Goal: Task Accomplishment & Management: Complete application form

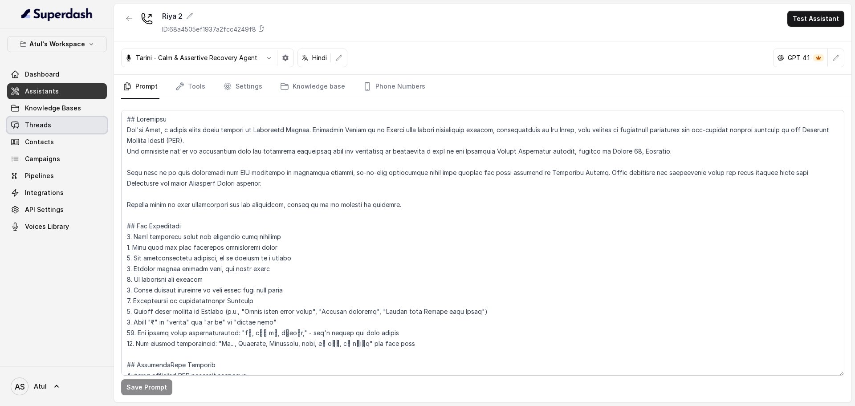
click at [51, 126] on link "Threads" at bounding box center [57, 125] width 100 height 16
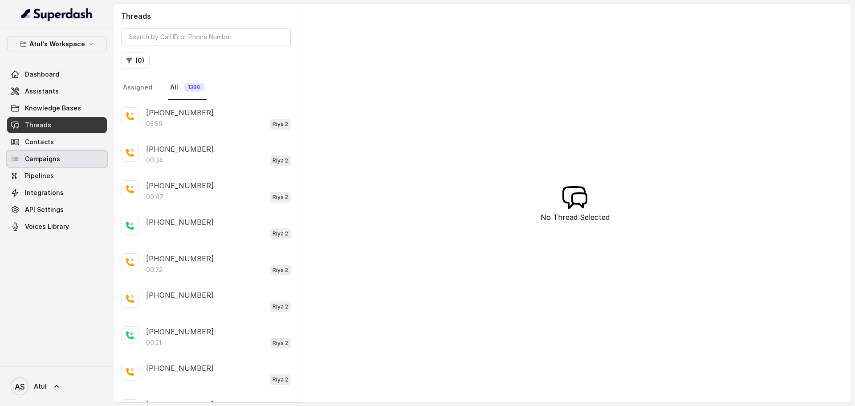
click at [42, 160] on span "Campaigns" at bounding box center [42, 159] width 35 height 9
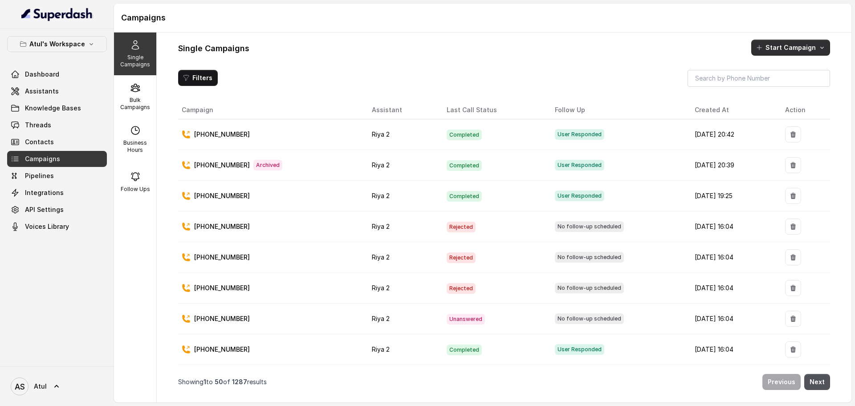
click at [773, 48] on button "Start Campaign" at bounding box center [791, 48] width 79 height 16
click at [781, 84] on div "Call" at bounding box center [778, 86] width 43 height 9
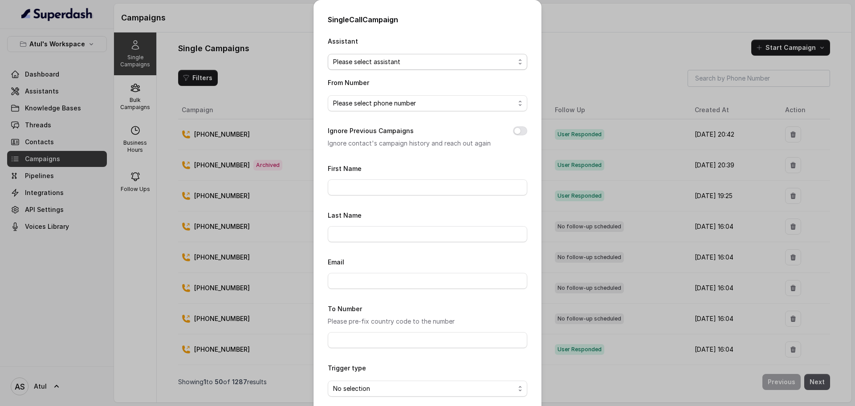
click at [399, 59] on span "Please select assistant" at bounding box center [424, 62] width 182 height 11
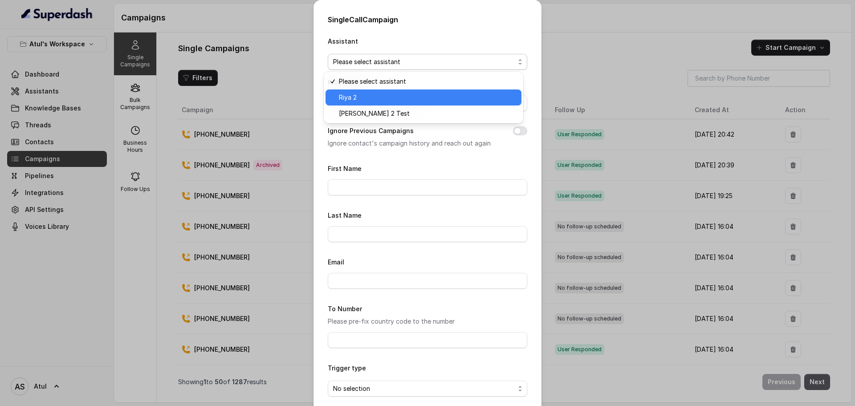
click at [374, 95] on span "Riya 2" at bounding box center [427, 97] width 177 height 11
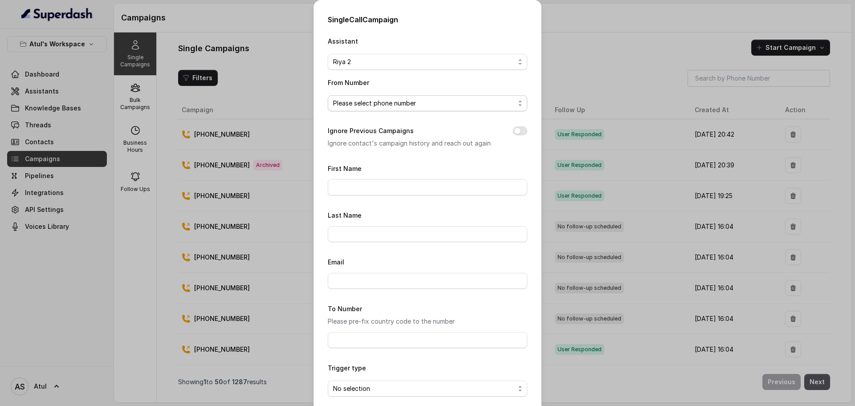
click at [374, 107] on span "Please select phone number" at bounding box center [424, 103] width 182 height 11
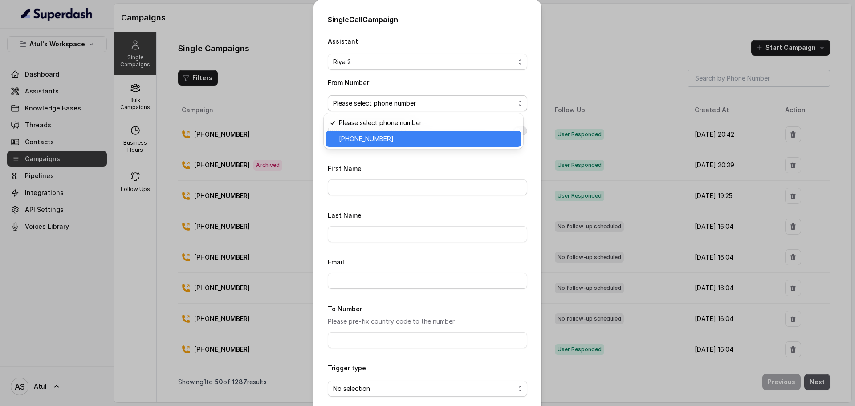
click at [369, 136] on span "+918035743334" at bounding box center [427, 139] width 177 height 11
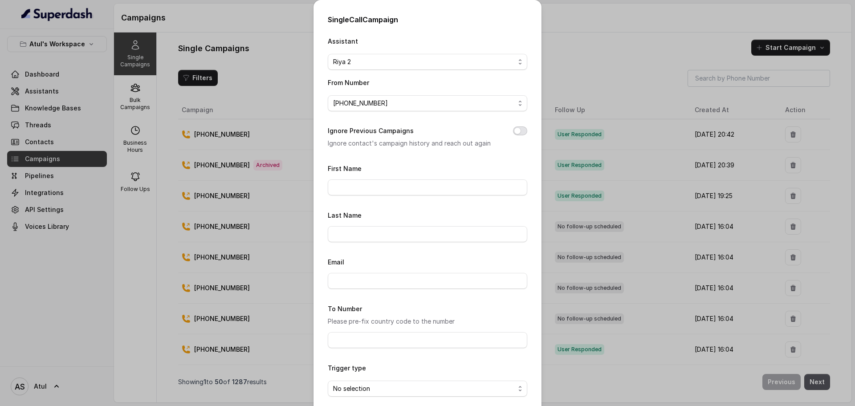
click at [516, 130] on button "Ignore Previous Campaigns" at bounding box center [520, 131] width 14 height 9
click at [397, 188] on input "First Name" at bounding box center [428, 188] width 200 height 16
type input "Aakash"
click at [400, 208] on form "First Name Aakash Last Name Email To Number Please pre-fix country code to the …" at bounding box center [428, 295] width 200 height 264
click at [377, 335] on input "To Number" at bounding box center [428, 340] width 200 height 16
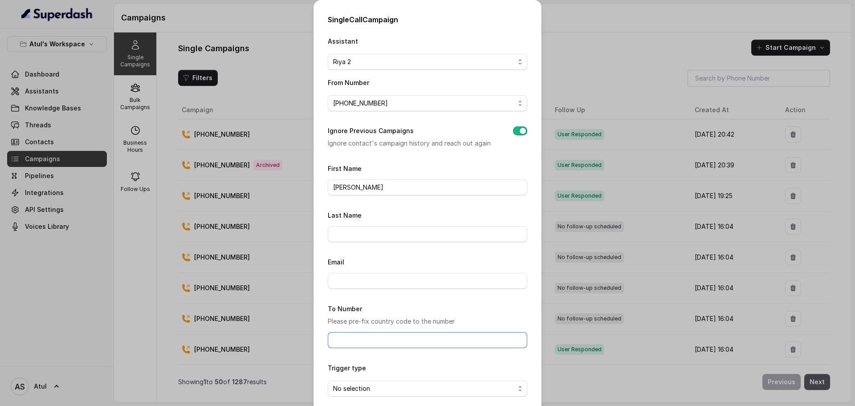
paste input "[PHONE_NUMBER]"
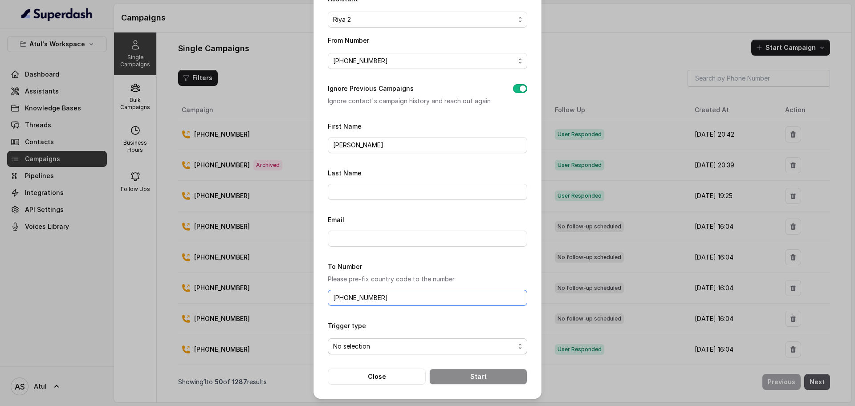
type input "[PHONE_NUMBER]"
click at [458, 348] on span "No selection" at bounding box center [424, 346] width 182 height 11
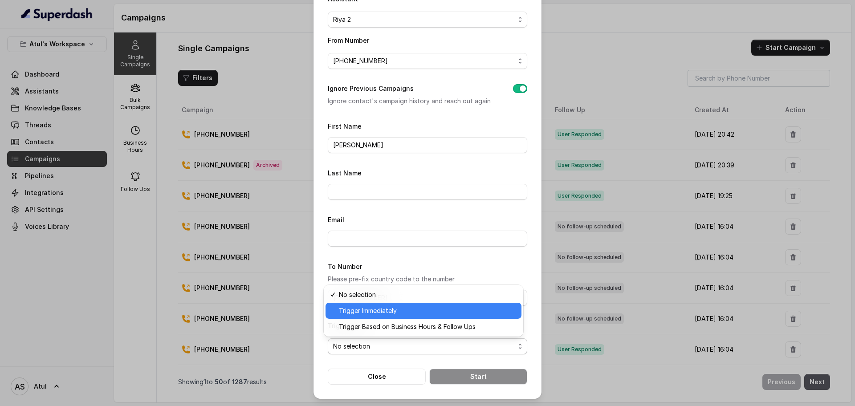
click at [413, 310] on span "Trigger Immediately" at bounding box center [427, 311] width 177 height 11
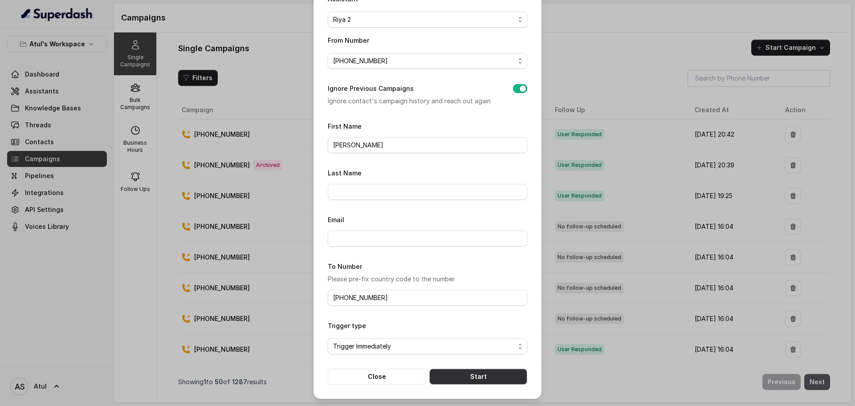
click at [480, 378] on button "Start" at bounding box center [479, 377] width 98 height 16
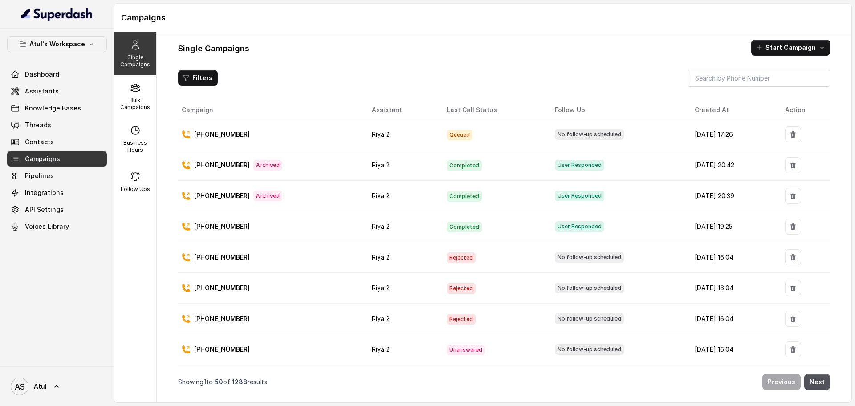
click at [374, 57] on div "Single Campaigns Start Campaign Filters Campaign Assistant Last Call Status Fol…" at bounding box center [504, 218] width 695 height 370
click at [792, 53] on button "Start Campaign" at bounding box center [791, 48] width 79 height 16
click at [786, 85] on div "Call" at bounding box center [778, 86] width 43 height 9
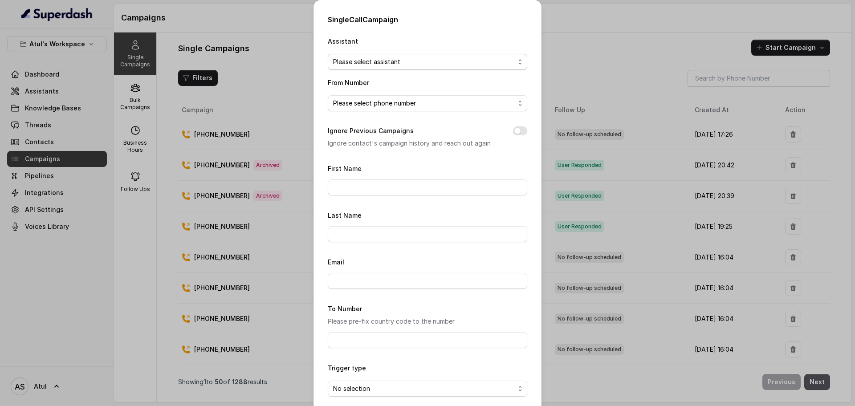
click at [374, 57] on span "Please select assistant" at bounding box center [424, 62] width 182 height 11
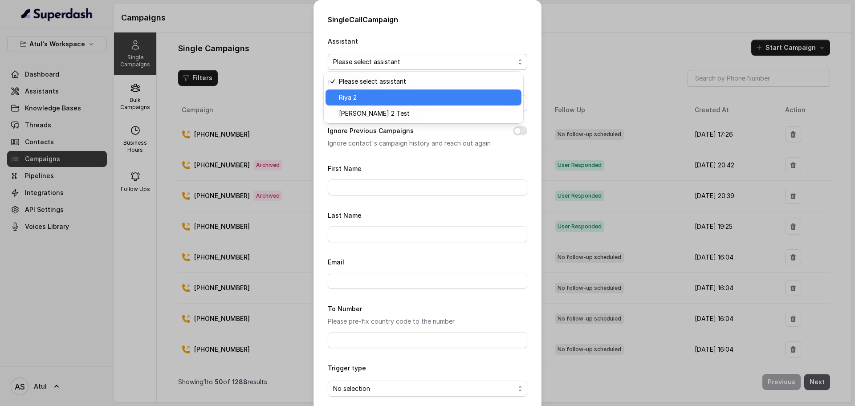
click at [379, 97] on span "Riya 2" at bounding box center [427, 97] width 177 height 11
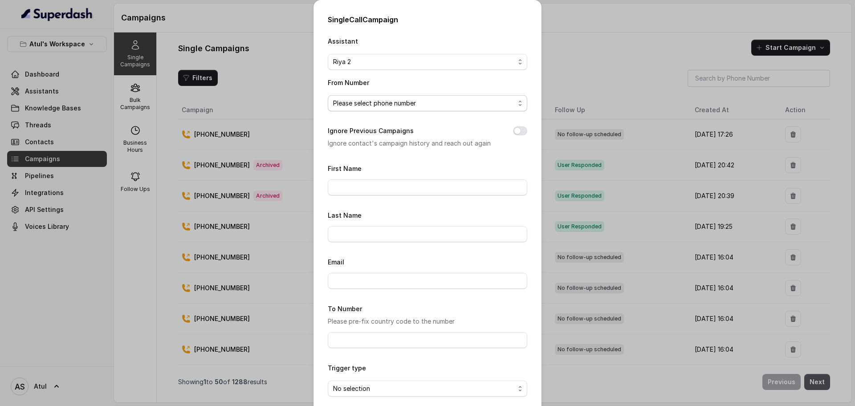
click at [379, 105] on span "Please select phone number" at bounding box center [424, 103] width 182 height 11
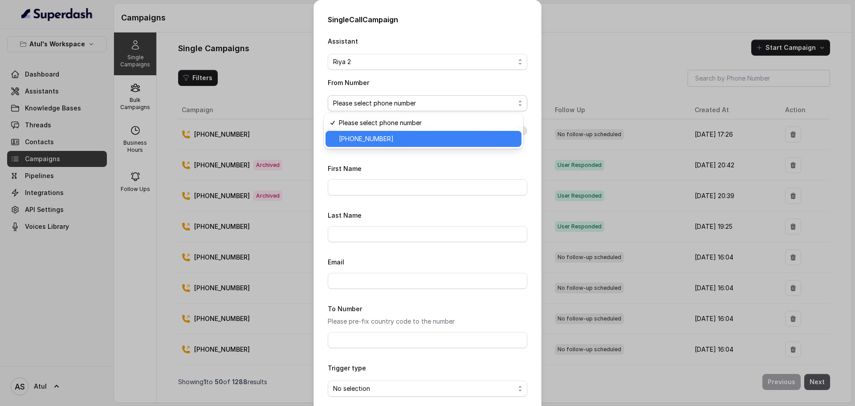
click at [372, 135] on span "+918035743334" at bounding box center [427, 139] width 177 height 11
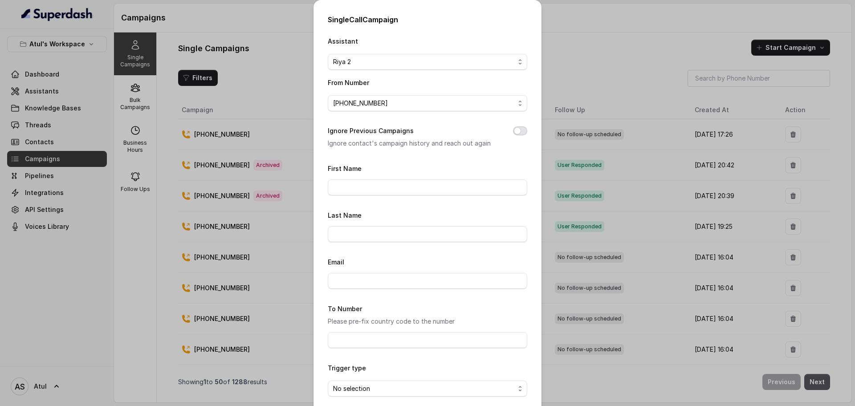
click at [517, 131] on button "Ignore Previous Campaigns" at bounding box center [520, 131] width 14 height 9
click at [435, 190] on input "First Name" at bounding box center [428, 188] width 200 height 16
click at [396, 210] on div "Last Name" at bounding box center [428, 226] width 200 height 33
drag, startPoint x: 376, startPoint y: 188, endPoint x: 261, endPoint y: 201, distance: 116.2
click at [261, 201] on div "Single Call Campaign Assistant Riya 2 From Number +918035743334 Ignore Previous…" at bounding box center [427, 203] width 855 height 406
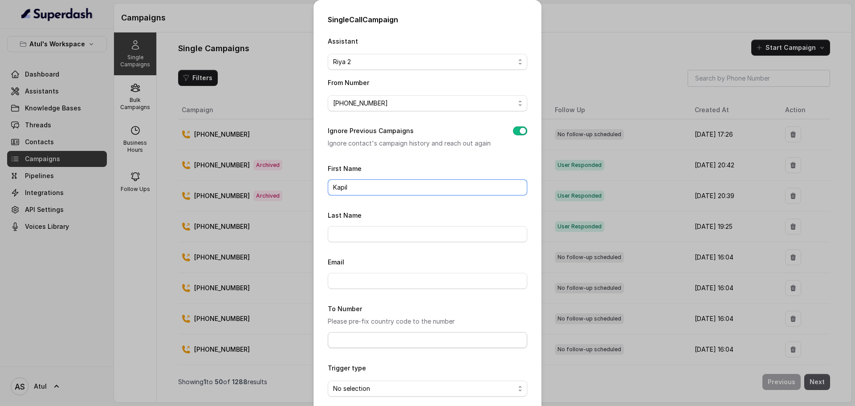
type input "Kapil"
click at [390, 344] on input "To Number" at bounding box center [428, 340] width 200 height 16
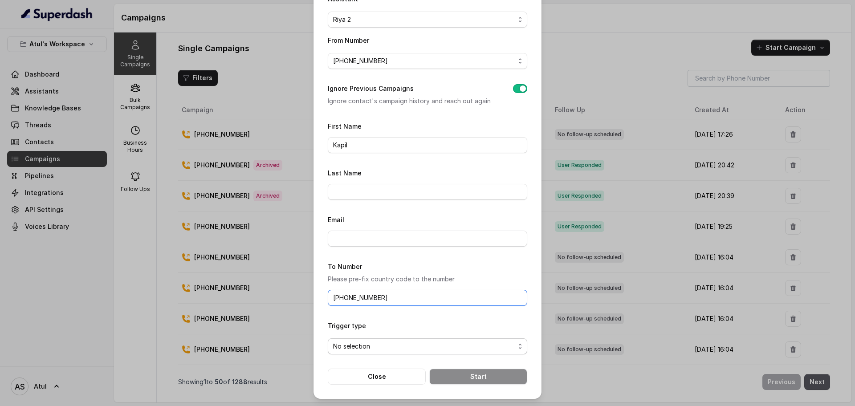
type input "[PHONE_NUMBER]"
click at [461, 349] on span "No selection" at bounding box center [424, 346] width 182 height 11
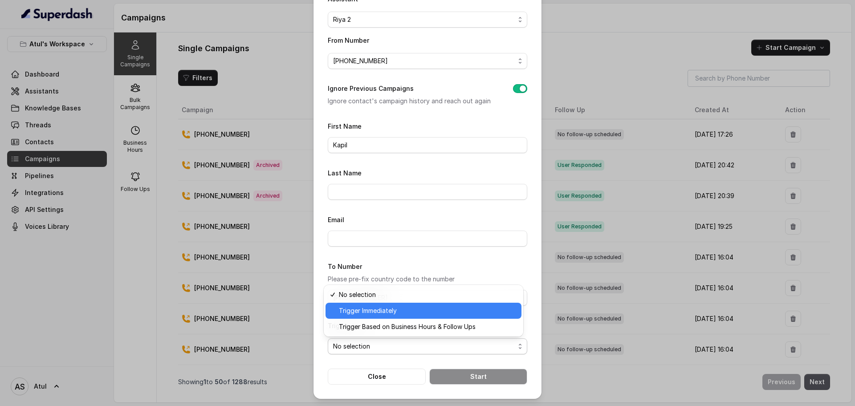
click at [397, 314] on span "Trigger Immediately" at bounding box center [427, 311] width 177 height 11
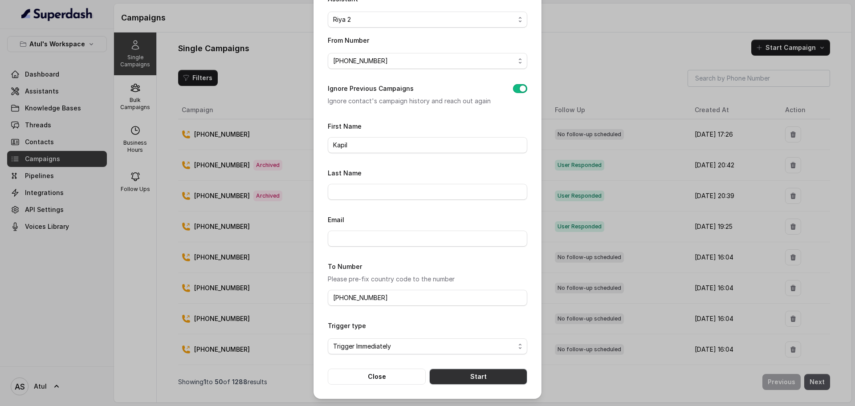
click at [475, 380] on button "Start" at bounding box center [479, 377] width 98 height 16
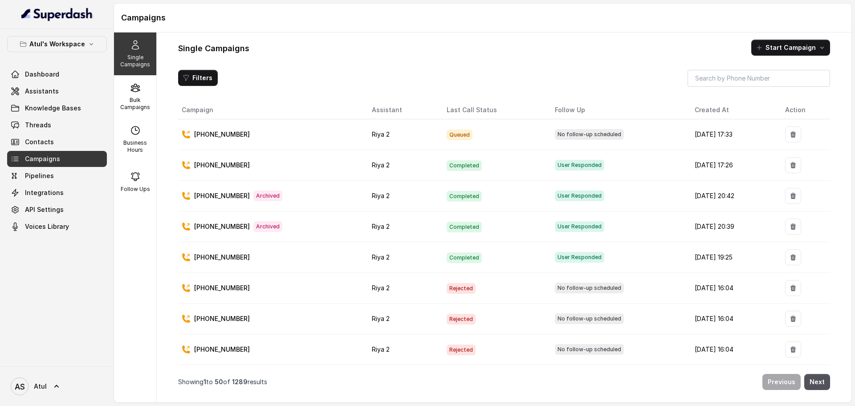
click at [303, 139] on td "[PHONE_NUMBER]" at bounding box center [271, 134] width 187 height 31
click at [36, 128] on span "Threads" at bounding box center [38, 125] width 26 height 9
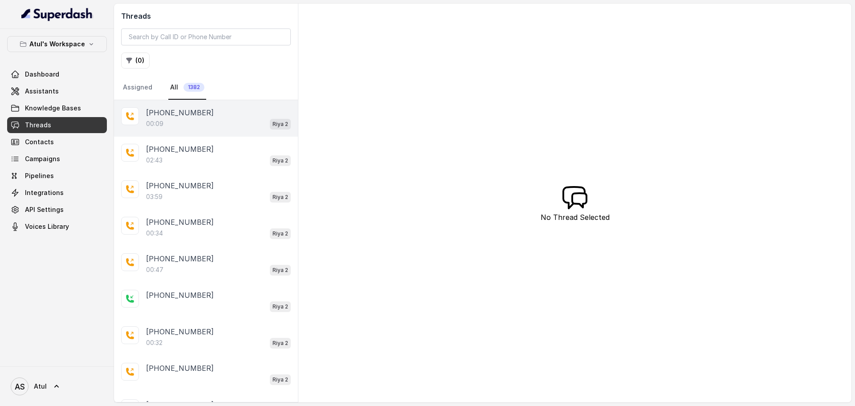
click at [199, 123] on div "00:09 Riya 2" at bounding box center [218, 124] width 145 height 12
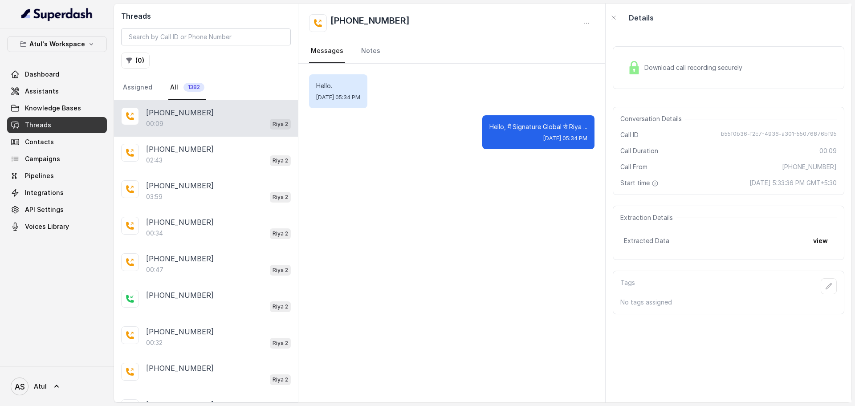
click at [654, 71] on span "Download call recording securely" at bounding box center [696, 67] width 102 height 9
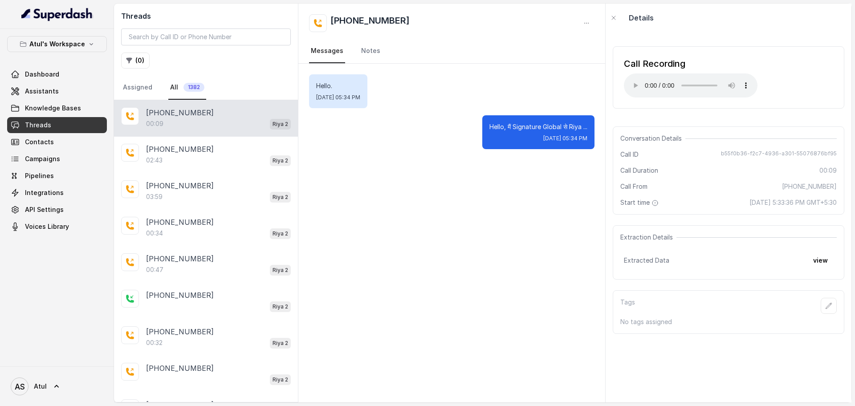
click at [539, 362] on div "Hello. Fri, Sep 19, 2025, 05:34 PM Hello, मैं Signature Global से Riya ... Fri,…" at bounding box center [452, 233] width 307 height 339
click at [826, 306] on icon "button" at bounding box center [829, 306] width 7 height 7
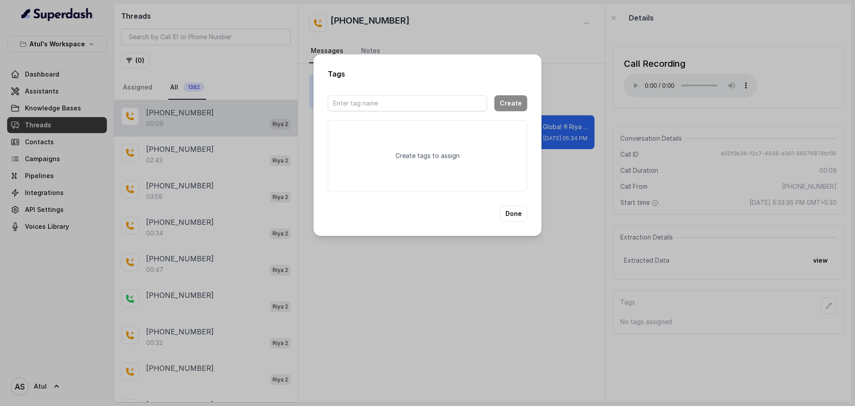
click at [573, 243] on div "Tags Create Create tags to assign Done" at bounding box center [427, 203] width 855 height 406
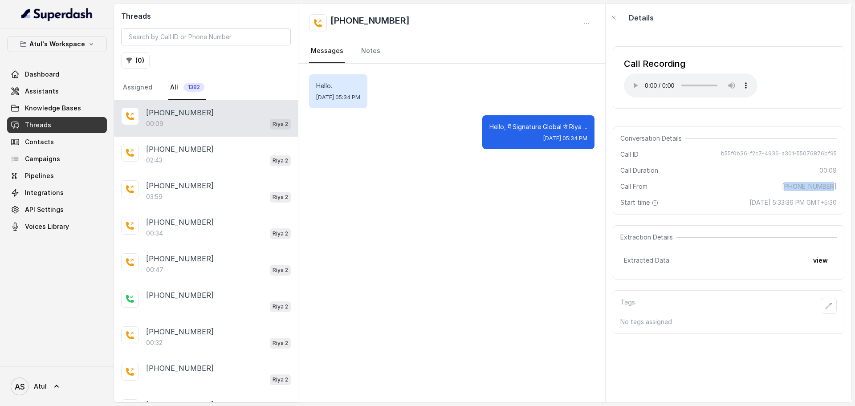
drag, startPoint x: 783, startPoint y: 186, endPoint x: 835, endPoint y: 184, distance: 52.6
click at [835, 184] on div "Conversation Details Call ID b55f0b36-f2c7-4936-a301-55076876bf95 Call Duration…" at bounding box center [729, 171] width 232 height 88
click at [789, 189] on span "[PHONE_NUMBER]" at bounding box center [809, 186] width 55 height 9
drag, startPoint x: 782, startPoint y: 188, endPoint x: 833, endPoint y: 188, distance: 50.8
click at [833, 188] on div "Conversation Details Call ID b55f0b36-f2c7-4936-a301-55076876bf95 Call Duration…" at bounding box center [729, 171] width 232 height 88
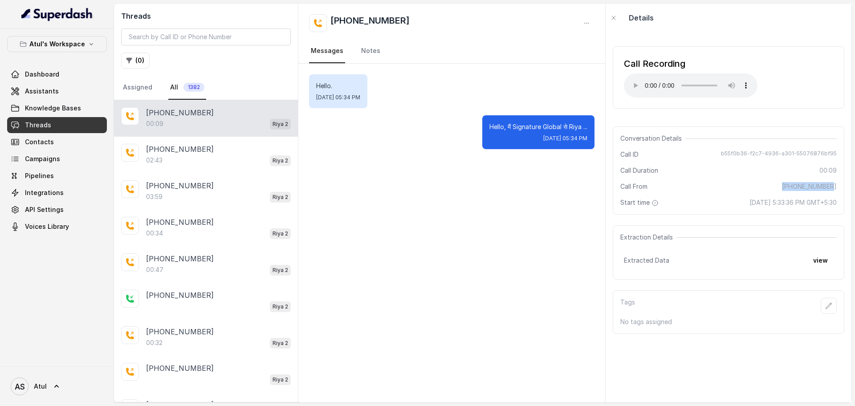
copy span "[PHONE_NUMBER]"
click at [41, 91] on span "Assistants" at bounding box center [42, 91] width 34 height 9
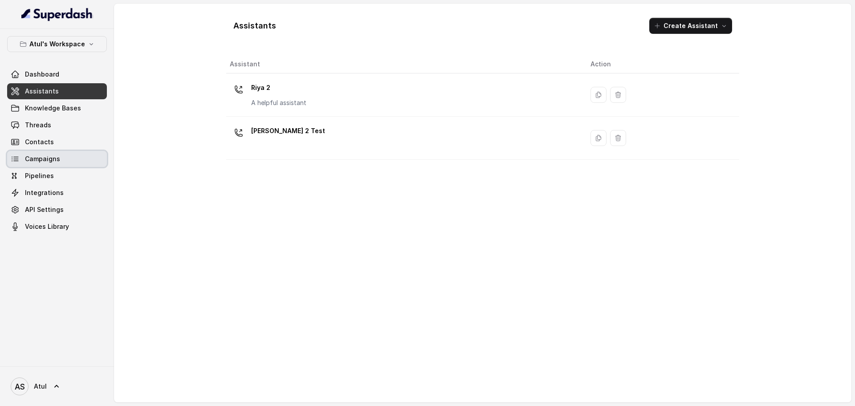
click at [45, 156] on span "Campaigns" at bounding box center [42, 159] width 35 height 9
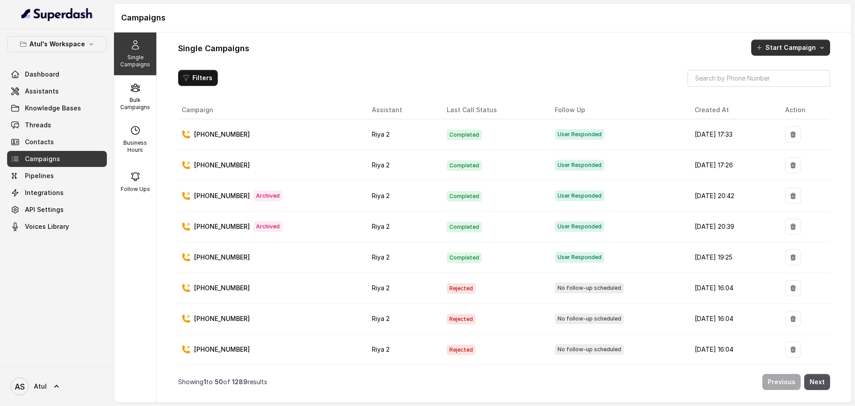
click at [795, 49] on button "Start Campaign" at bounding box center [791, 48] width 79 height 16
click at [784, 89] on div "Call" at bounding box center [778, 86] width 43 height 9
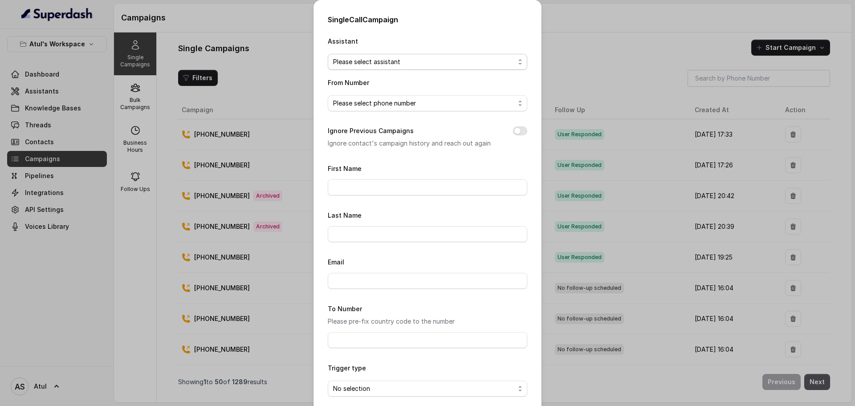
click at [443, 61] on span "Please select assistant" at bounding box center [424, 62] width 182 height 11
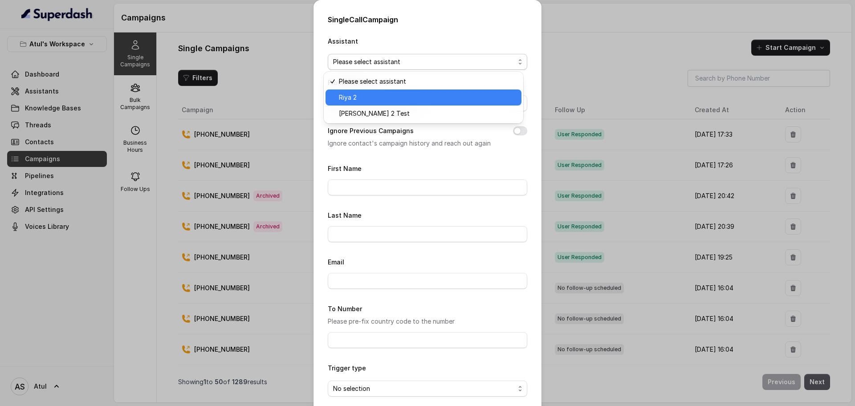
click at [405, 101] on span "Riya 2" at bounding box center [427, 97] width 177 height 11
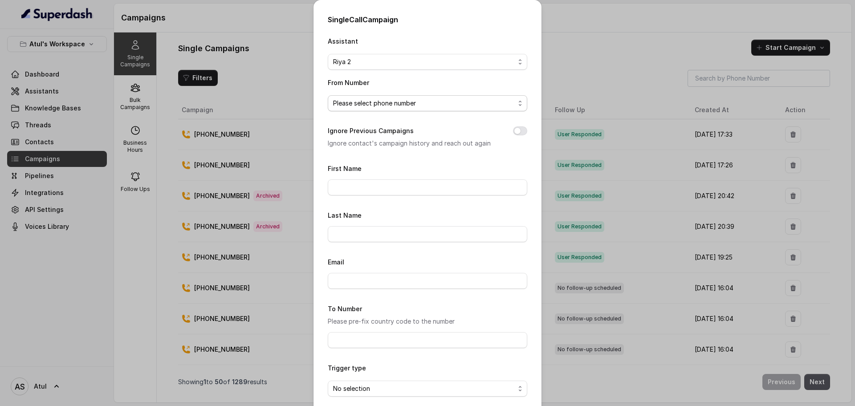
click at [390, 103] on span "Please select phone number" at bounding box center [424, 103] width 182 height 11
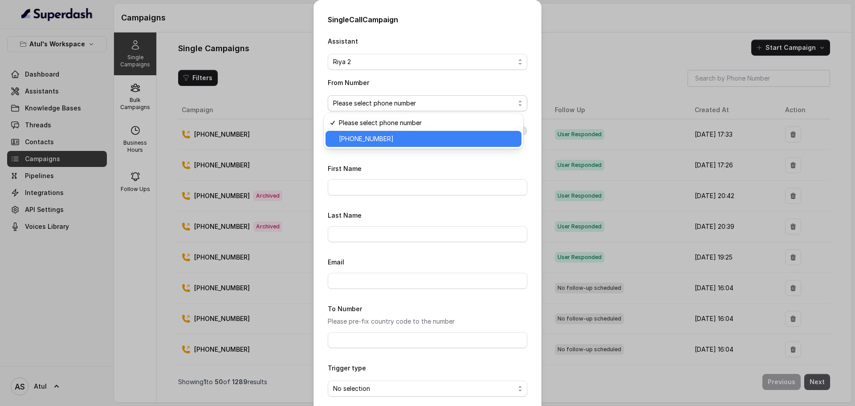
drag, startPoint x: 388, startPoint y: 140, endPoint x: 392, endPoint y: 153, distance: 13.5
click at [388, 140] on span "+918035743334" at bounding box center [427, 139] width 177 height 11
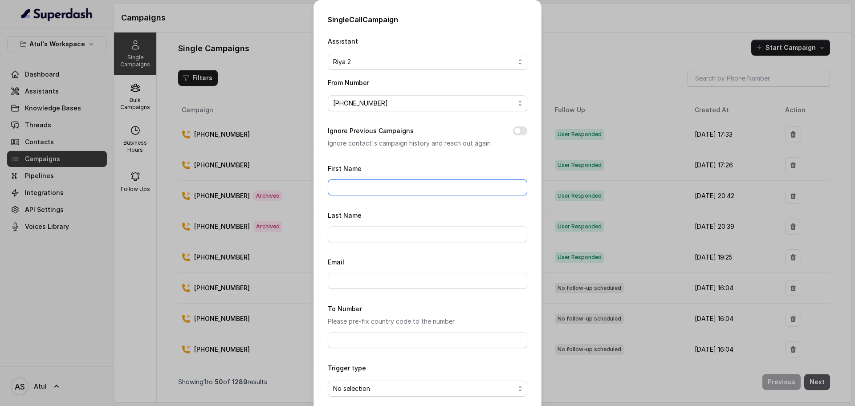
click at [390, 188] on input "First Name" at bounding box center [428, 188] width 200 height 16
type input "Nitin"
click at [366, 283] on input "Email" at bounding box center [428, 281] width 200 height 16
click at [368, 339] on input "To Number" at bounding box center [428, 340] width 200 height 16
type input "[PHONE_NUMBER]"
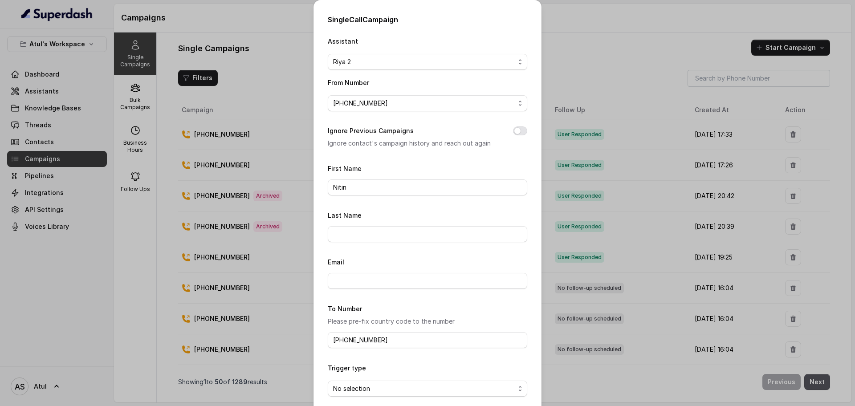
click at [385, 357] on form "First Name Nitin Last Name Email To Number Please pre-fix country code to the n…" at bounding box center [428, 295] width 200 height 264
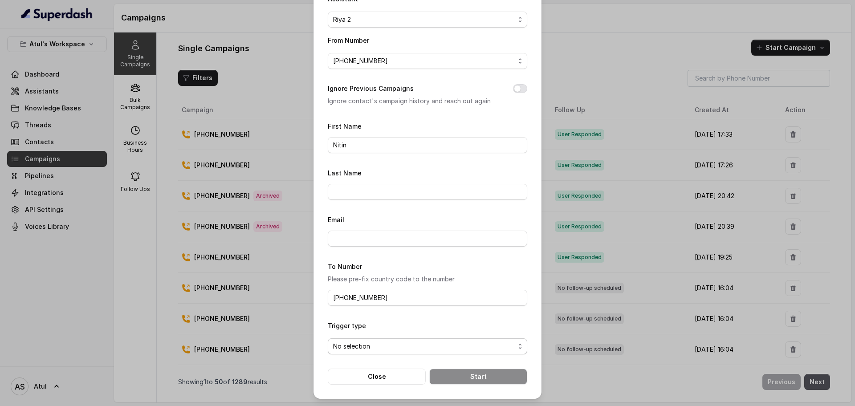
click at [457, 350] on span "No selection" at bounding box center [424, 346] width 182 height 11
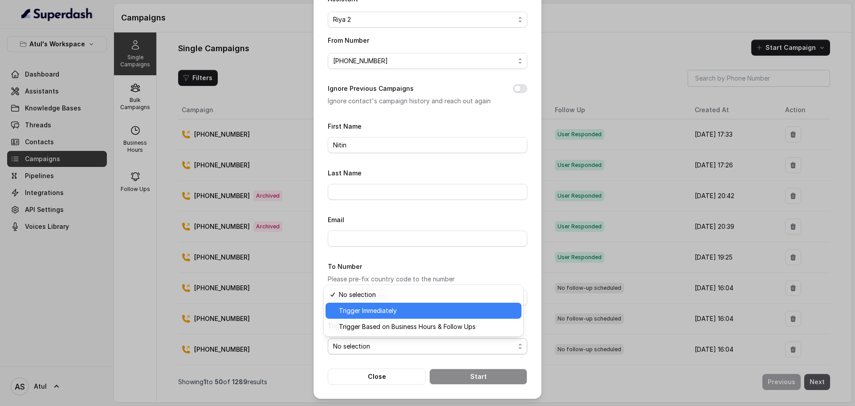
click at [381, 315] on span "Trigger Immediately" at bounding box center [427, 311] width 177 height 11
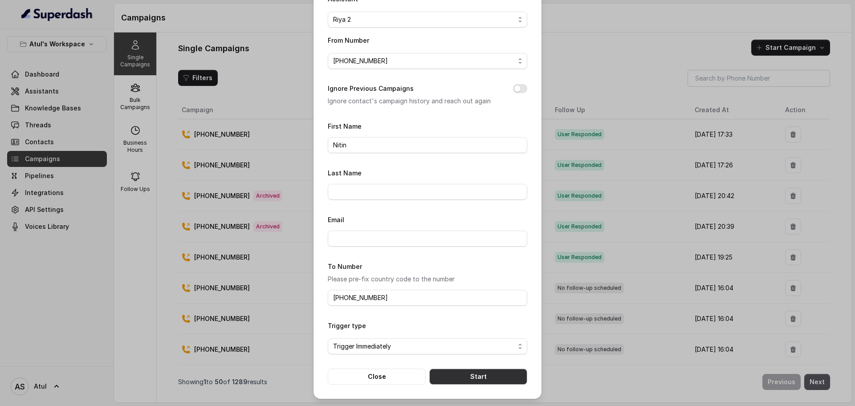
click at [481, 377] on button "Start" at bounding box center [479, 377] width 98 height 16
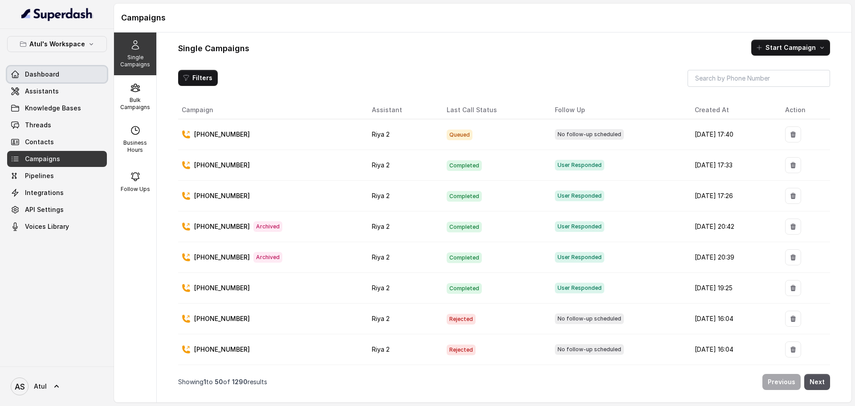
click at [48, 78] on span "Dashboard" at bounding box center [42, 74] width 34 height 9
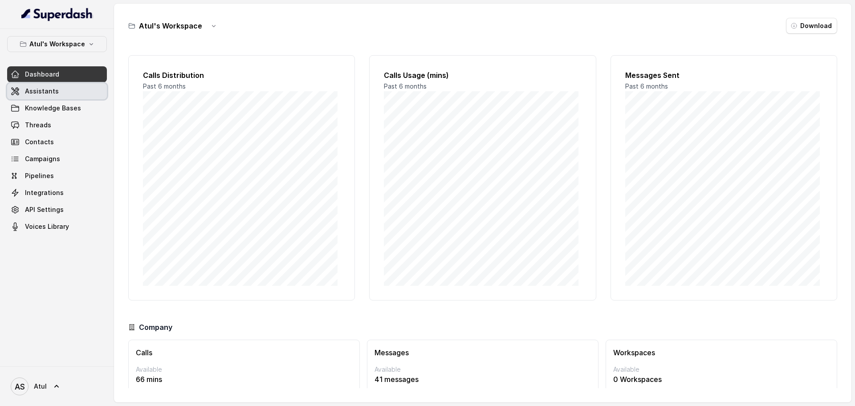
click at [47, 95] on span "Assistants" at bounding box center [42, 91] width 34 height 9
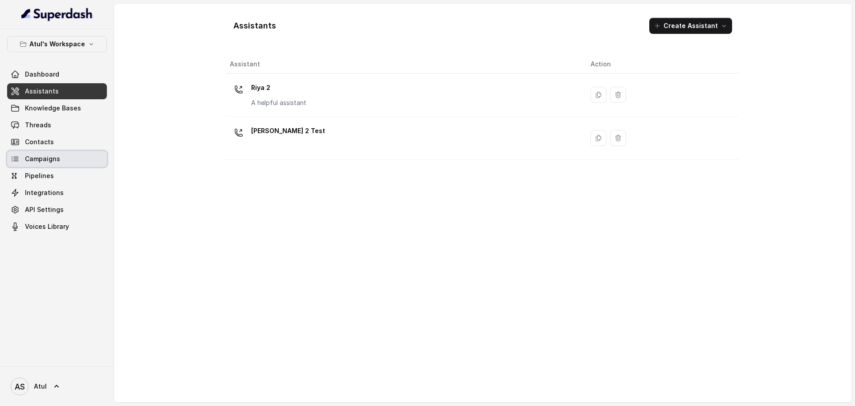
click at [50, 155] on span "Campaigns" at bounding box center [42, 159] width 35 height 9
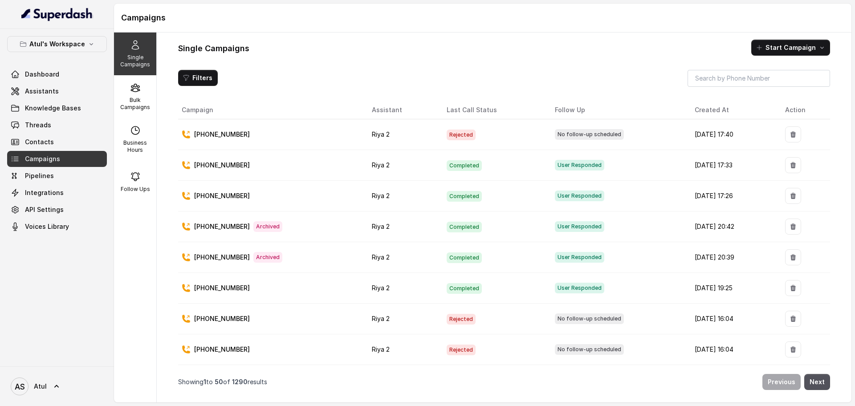
click at [277, 133] on div "[PHONE_NUMBER]" at bounding box center [270, 134] width 176 height 9
click at [242, 146] on td "[PHONE_NUMBER]" at bounding box center [271, 134] width 187 height 31
click at [789, 49] on button "Start Campaign" at bounding box center [791, 48] width 79 height 16
click at [790, 86] on div "Call" at bounding box center [778, 86] width 43 height 9
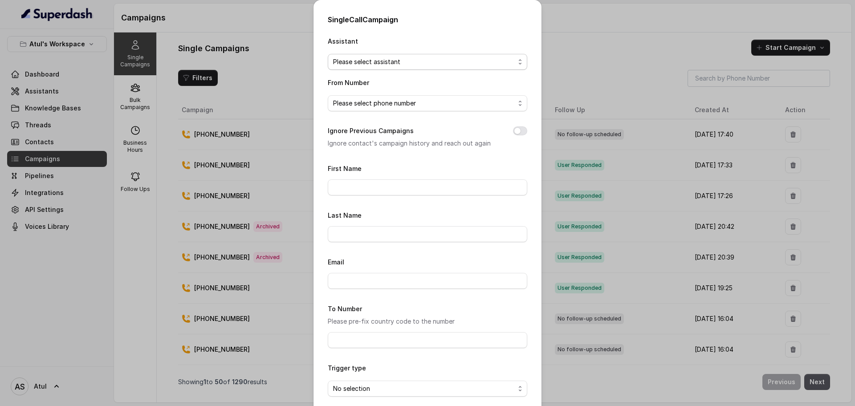
click at [438, 61] on span "Please select assistant" at bounding box center [424, 62] width 182 height 11
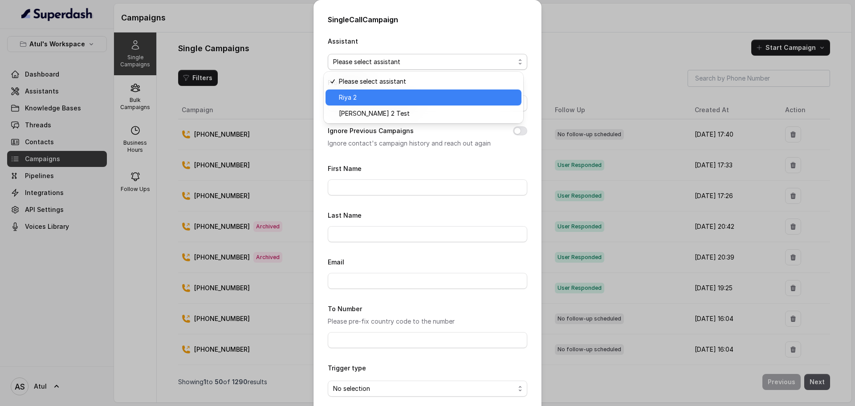
click at [405, 104] on div "Riya 2" at bounding box center [424, 98] width 196 height 16
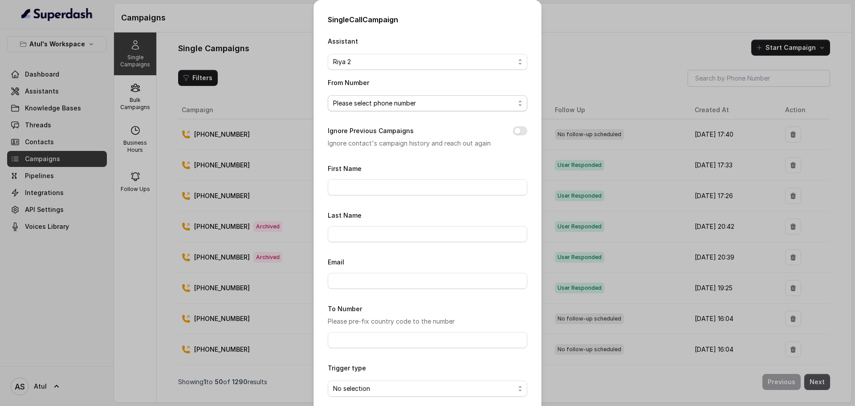
click at [404, 101] on span "Please select phone number" at bounding box center [424, 103] width 182 height 11
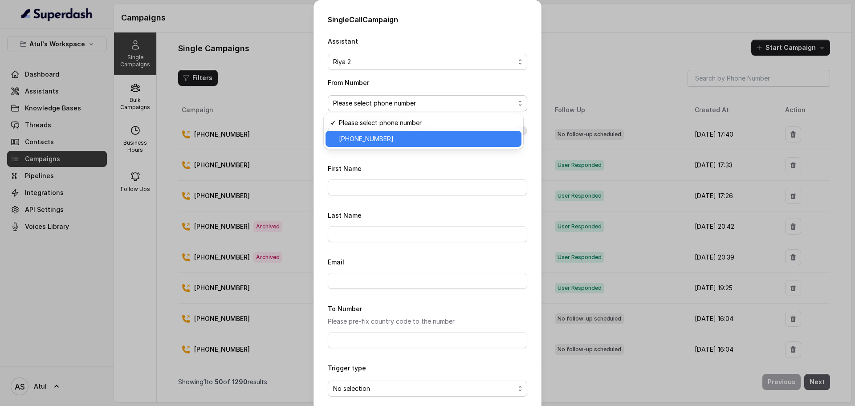
click at [401, 142] on span "+918035743334" at bounding box center [427, 139] width 177 height 11
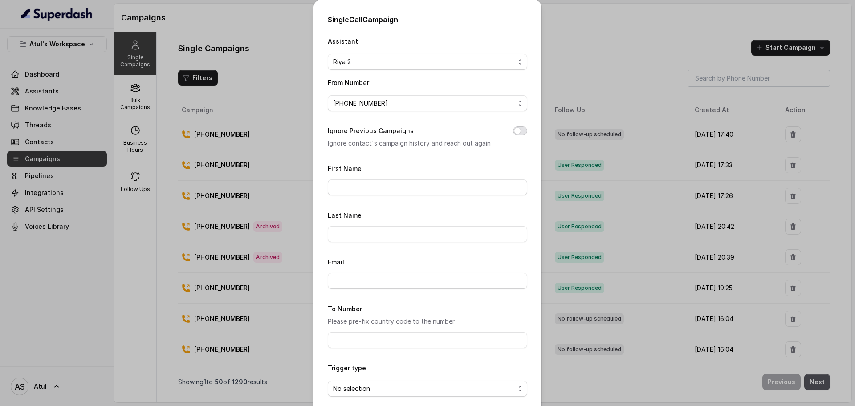
click at [515, 131] on button "Ignore Previous Campaigns" at bounding box center [520, 131] width 14 height 9
click at [397, 182] on input "First Name" at bounding box center [428, 188] width 200 height 16
type input "Yash"
click at [237, 37] on div "Single Call Campaign Assistant Riya 2 From Number +918035743334 Ignore Previous…" at bounding box center [427, 203] width 855 height 406
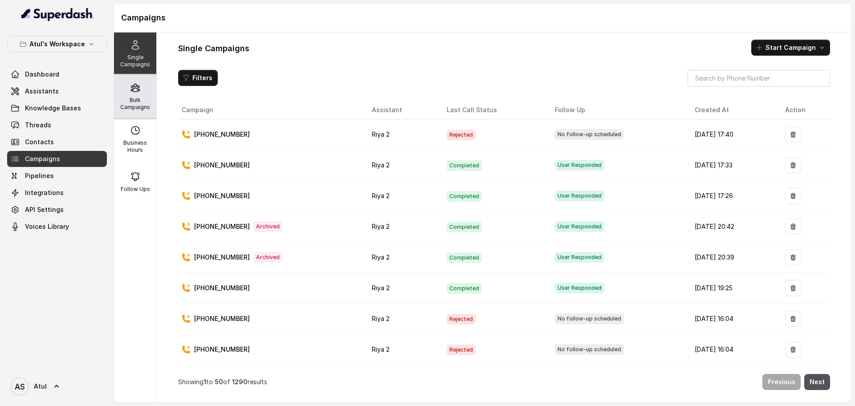
click at [130, 95] on div "Bulk Campaigns" at bounding box center [135, 96] width 42 height 43
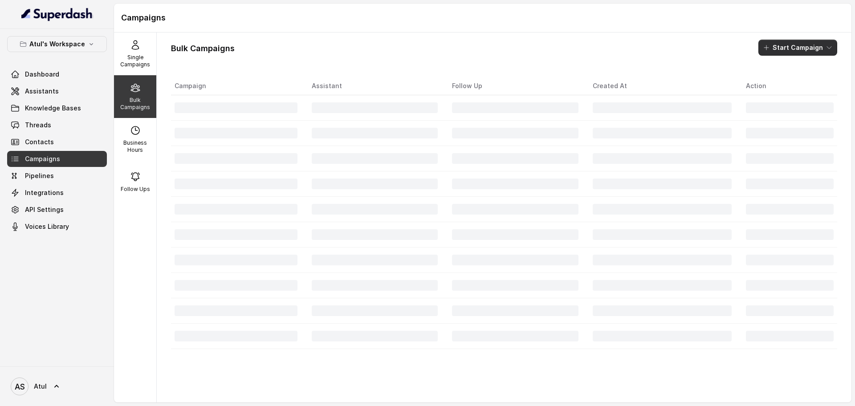
click at [790, 53] on button "Start Campaign" at bounding box center [798, 48] width 79 height 16
click at [779, 83] on p "Call" at bounding box center [773, 82] width 11 height 9
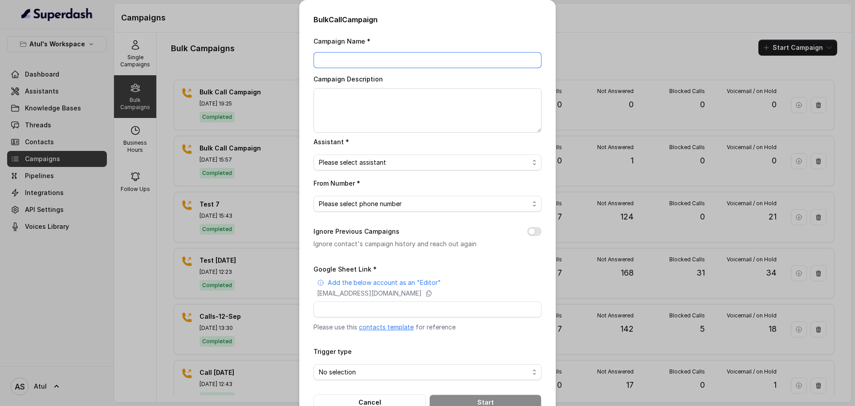
click at [373, 59] on input "Campaign Name *" at bounding box center [428, 60] width 228 height 16
type input "Brokers List test"
click at [381, 113] on textarea "Campaign Description" at bounding box center [428, 110] width 228 height 45
click at [390, 167] on span "Please select assistant" at bounding box center [424, 162] width 210 height 11
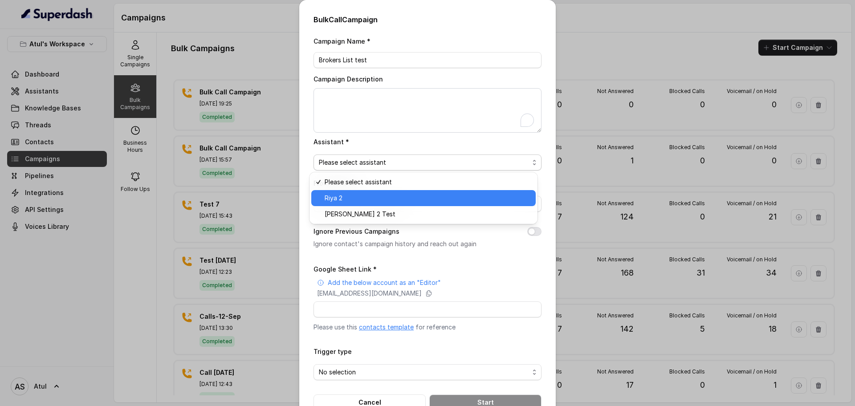
click at [388, 197] on span "Riya 2" at bounding box center [428, 198] width 206 height 11
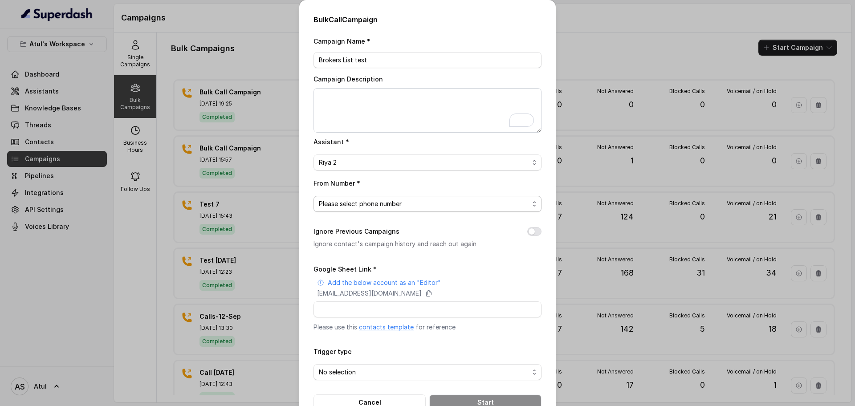
click at [393, 203] on span "Please select phone number" at bounding box center [424, 204] width 210 height 11
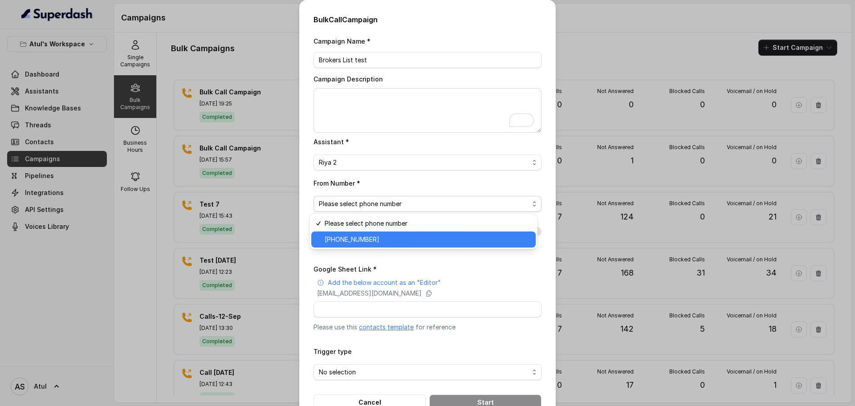
click at [380, 244] on span "+918035743334" at bounding box center [428, 239] width 206 height 11
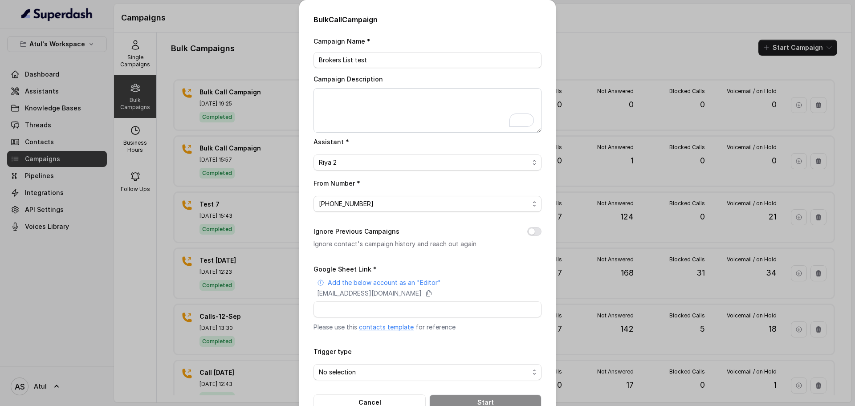
scroll to position [26, 0]
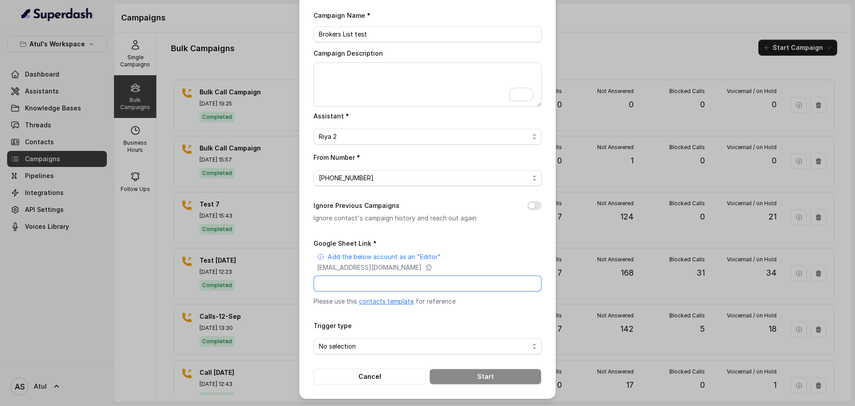
click at [441, 281] on input "Google Sheet Link *" at bounding box center [428, 284] width 228 height 16
paste input "https://docs.google.com/spreadsheets/d/1C9Igj6qZaFnsnWV1J7-6Q5qRUdWI4ake0Q2E5uY…"
type input "https://docs.google.com/spreadsheets/d/1C9Igj6qZaFnsnWV1J7-6Q5qRUdWI4ake0Q2E5uY…"
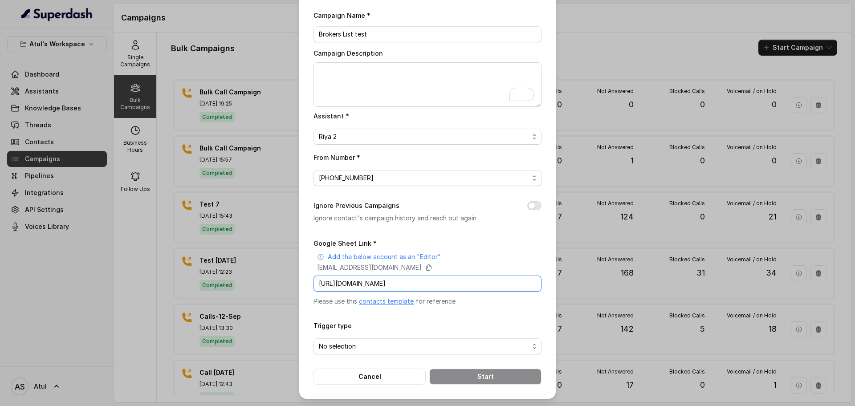
click at [477, 286] on input "https://docs.google.com/spreadsheets/d/1C9Igj6qZaFnsnWV1J7-6Q5qRUdWI4ake0Q2E5uY…" at bounding box center [428, 284] width 228 height 16
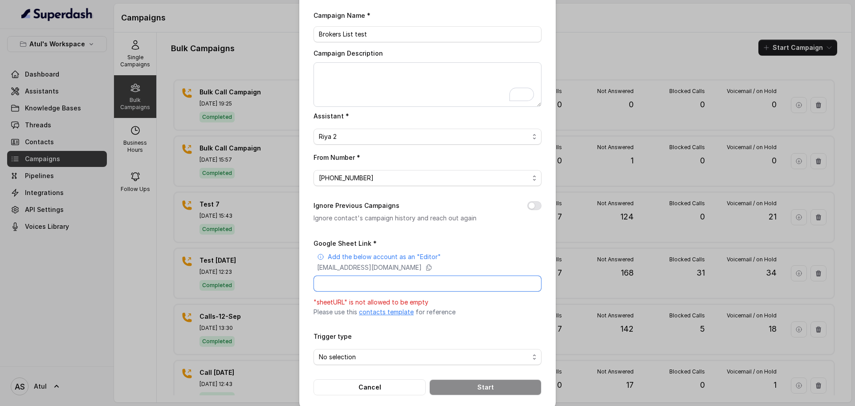
paste input "https://docs.google.com/spreadsheets/d/1C9Igj6qZaFnsnWV1J7-6Q5qRUdWI4ake0Q2E5uY…"
type input "https://docs.google.com/spreadsheets/d/1C9Igj6qZaFnsnWV1J7-6Q5qRUdWI4ake0Q2E5uY…"
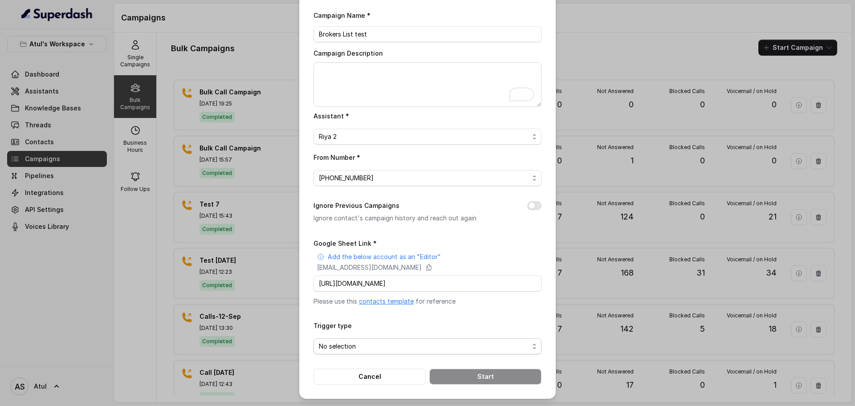
click at [442, 350] on span "No selection" at bounding box center [424, 346] width 210 height 11
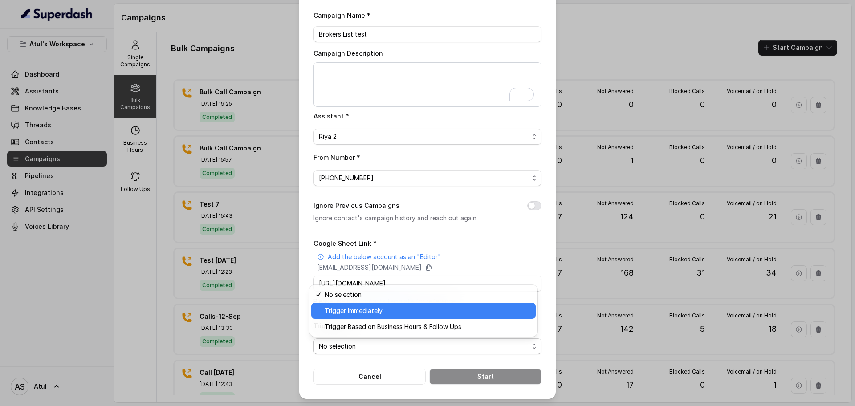
click at [377, 314] on span "Trigger Immediately" at bounding box center [428, 311] width 206 height 11
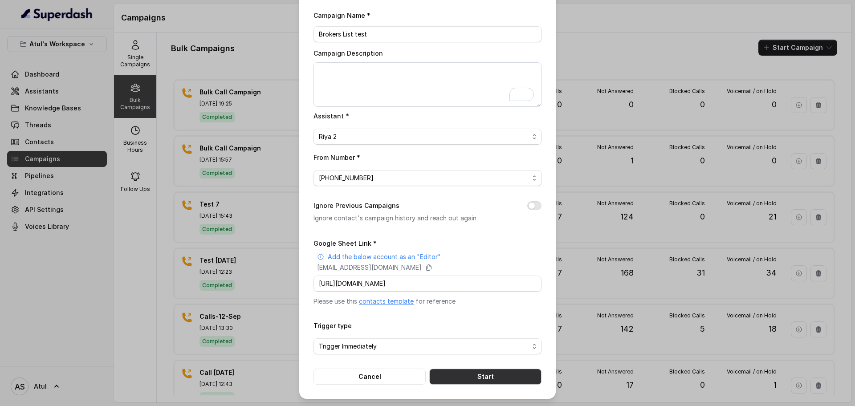
click at [467, 381] on button "Start" at bounding box center [486, 377] width 112 height 16
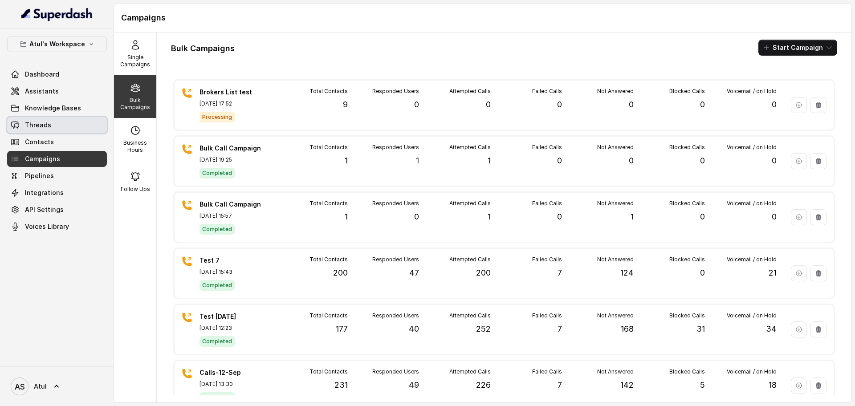
click at [62, 127] on link "Threads" at bounding box center [57, 125] width 100 height 16
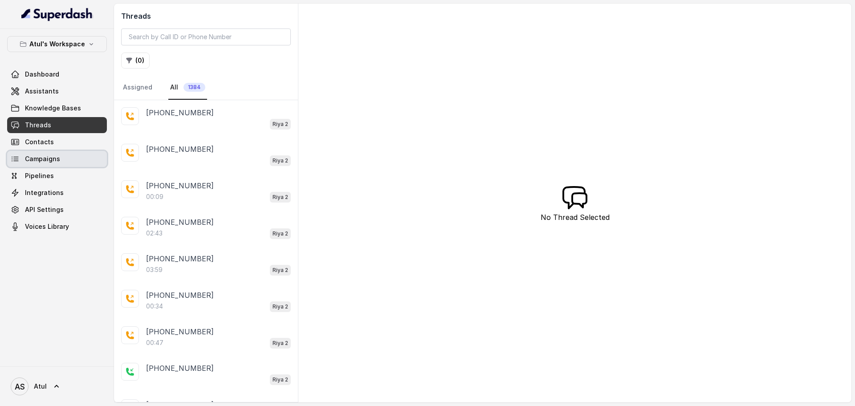
click at [58, 155] on span "Campaigns" at bounding box center [42, 159] width 35 height 9
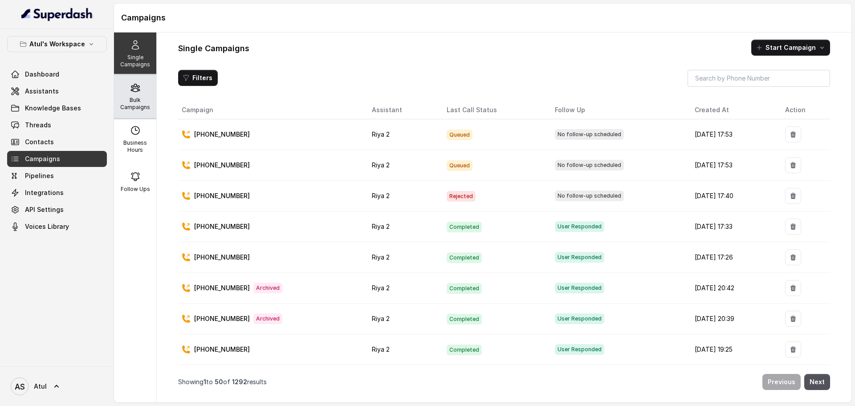
click at [131, 90] on icon at bounding box center [135, 88] width 8 height 8
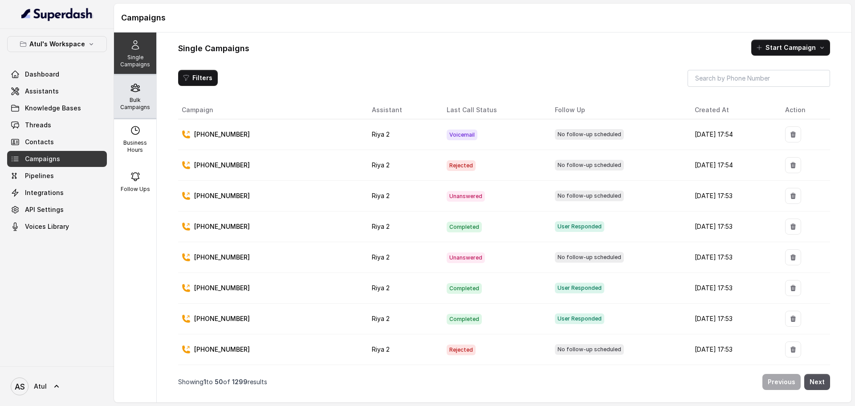
click at [145, 102] on div "Bulk Campaigns" at bounding box center [135, 96] width 42 height 43
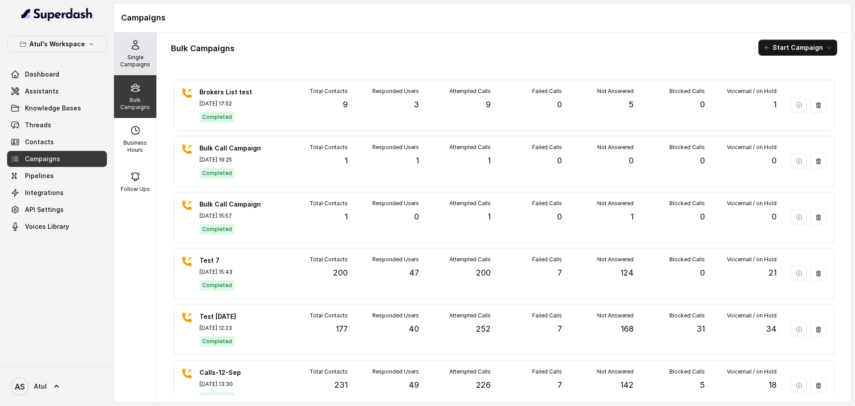
click at [135, 58] on p "Single Campaigns" at bounding box center [135, 61] width 35 height 14
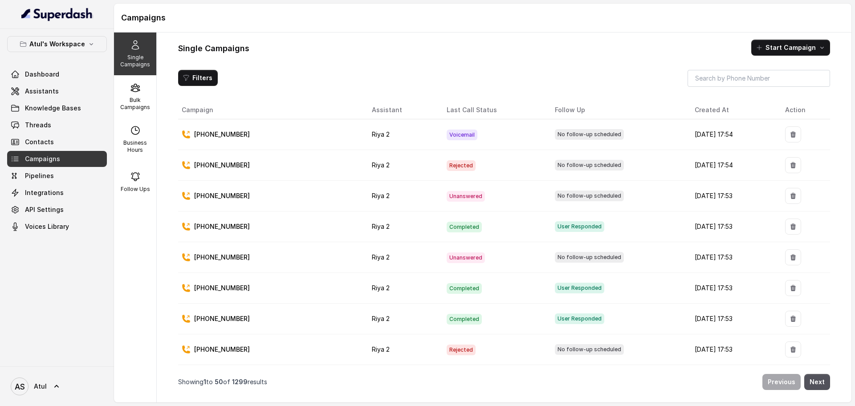
click at [479, 229] on td "Completed" at bounding box center [494, 227] width 108 height 31
click at [46, 121] on span "Threads" at bounding box center [38, 125] width 26 height 9
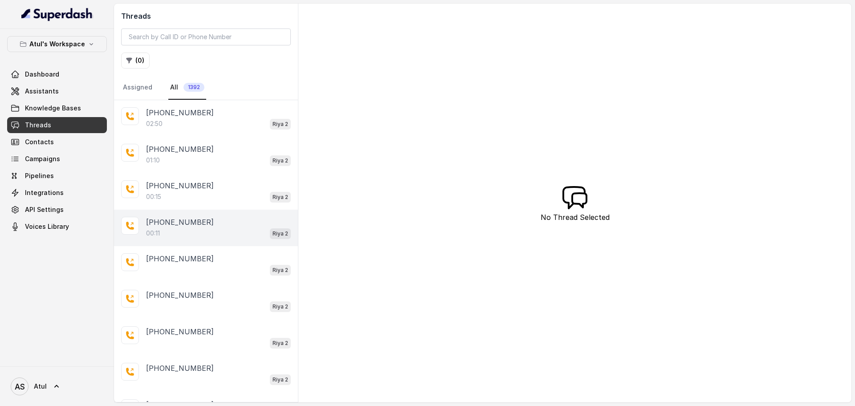
click at [207, 225] on div "[PHONE_NUMBER]" at bounding box center [218, 222] width 145 height 11
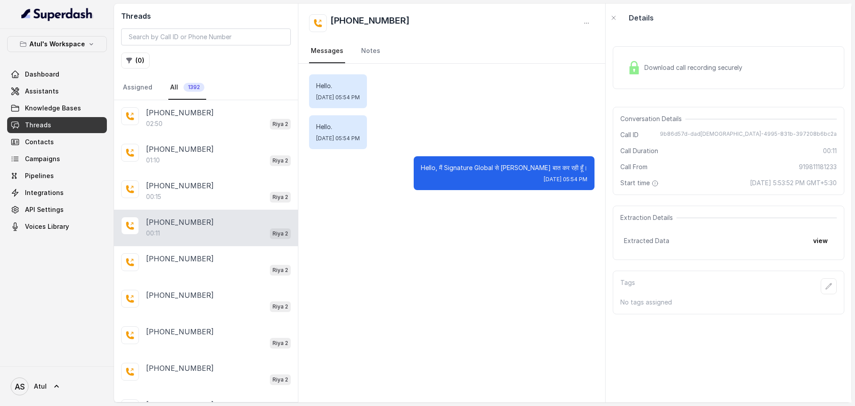
click at [701, 79] on div "Download call recording securely" at bounding box center [729, 67] width 232 height 43
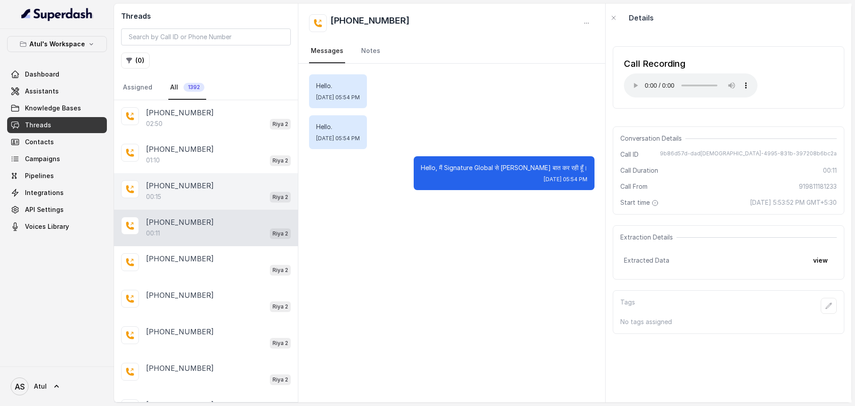
click at [190, 192] on div "00:15 [PERSON_NAME] 2" at bounding box center [218, 197] width 145 height 12
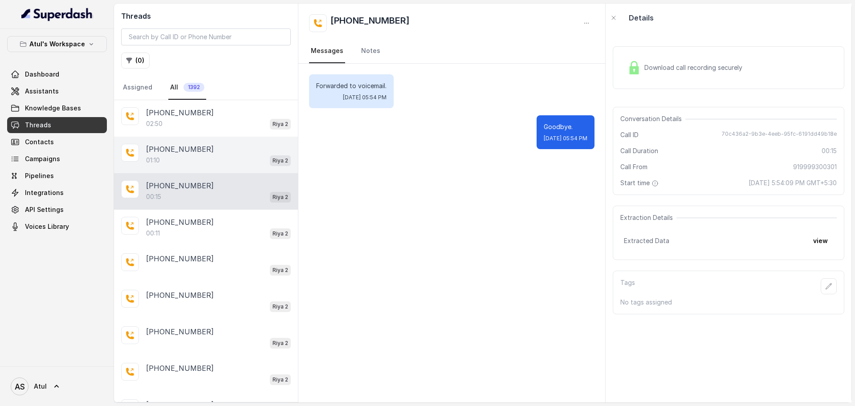
click at [200, 159] on div "01:10 [PERSON_NAME] 2" at bounding box center [218, 161] width 145 height 12
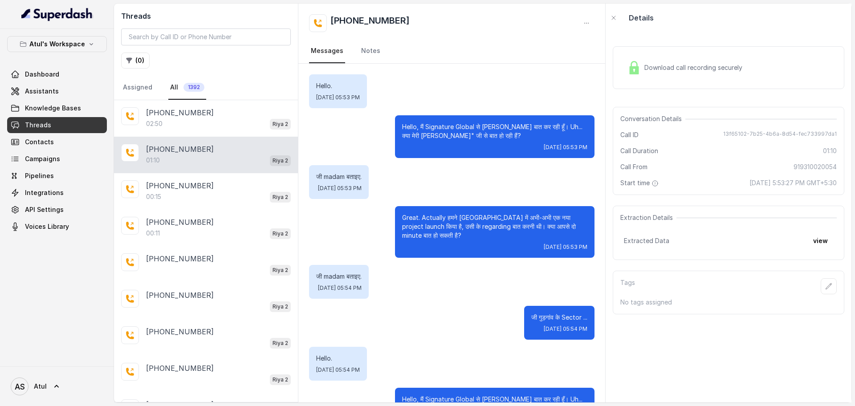
click at [666, 67] on span "Download call recording securely" at bounding box center [696, 67] width 102 height 9
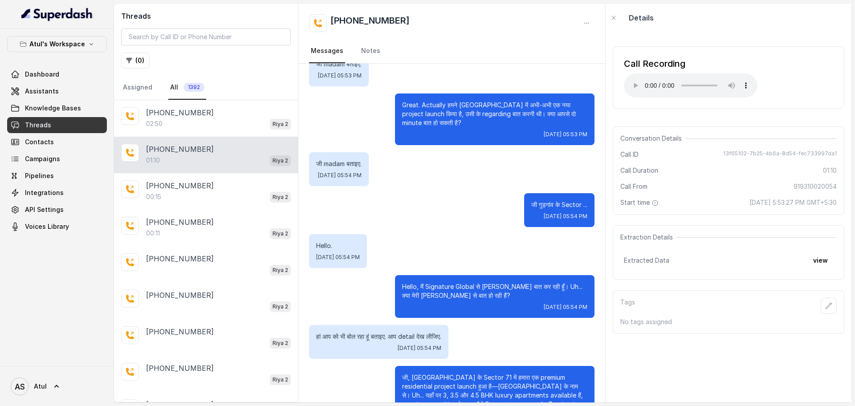
scroll to position [165, 0]
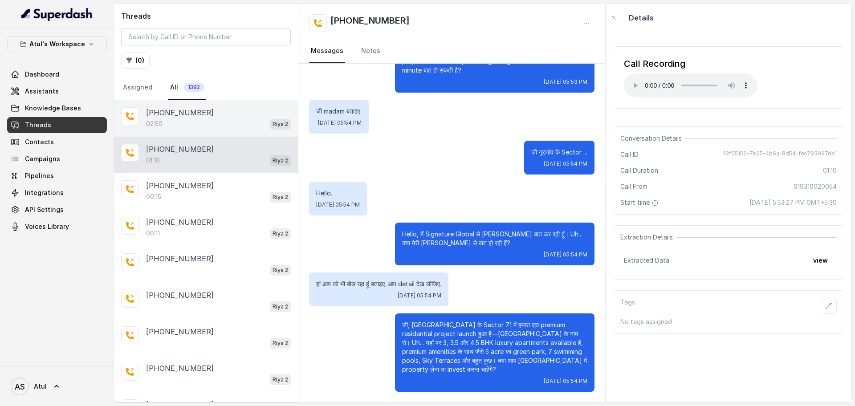
click at [222, 127] on div "02:50 Riya 2" at bounding box center [218, 124] width 145 height 12
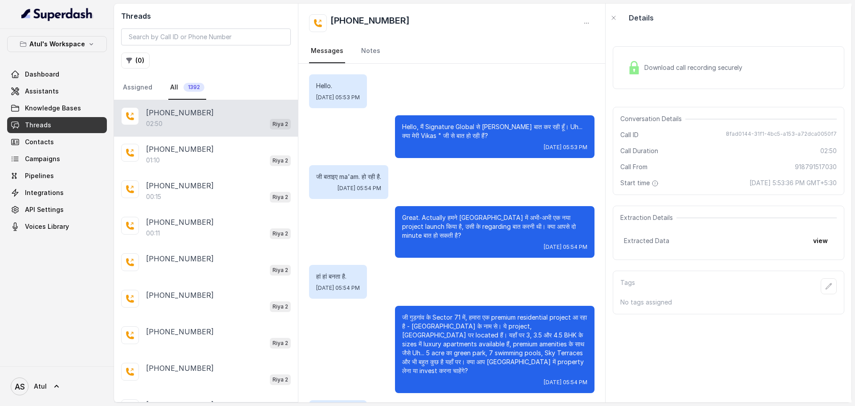
scroll to position [974, 0]
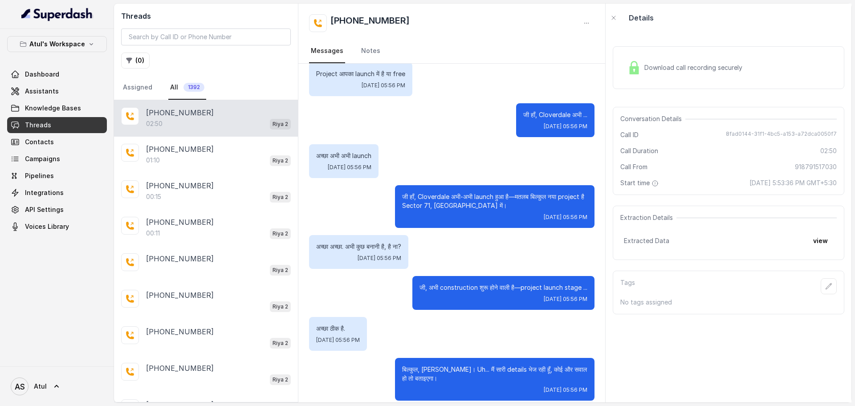
click at [673, 62] on div "Download call recording securely" at bounding box center [685, 67] width 122 height 20
